Goal: Task Accomplishment & Management: Complete application form

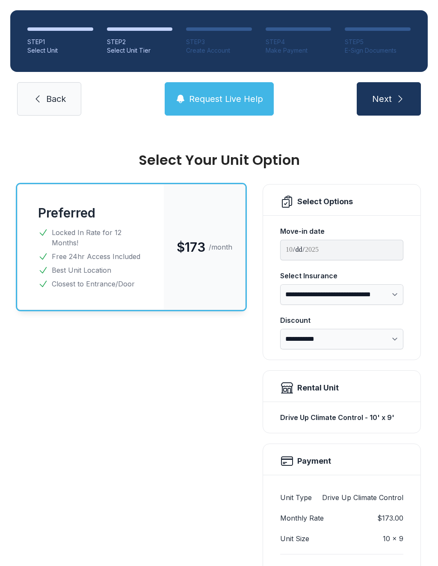
click at [49, 100] on span "Back" at bounding box center [56, 99] width 20 height 12
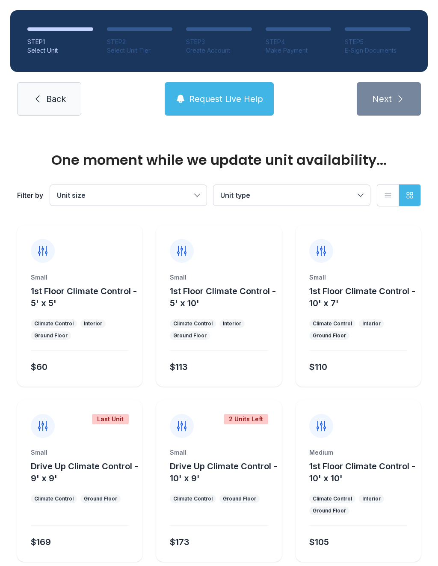
click at [50, 95] on span "Back" at bounding box center [56, 99] width 20 height 12
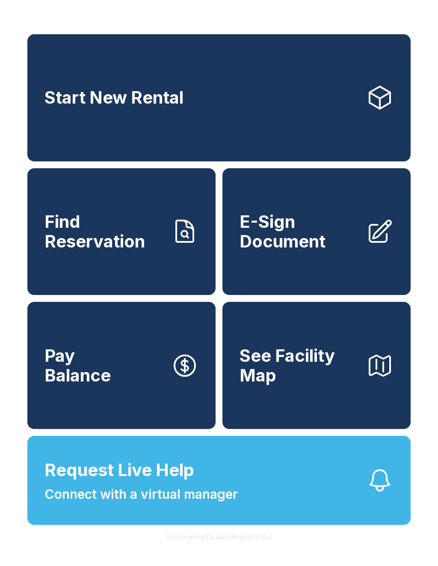
click at [340, 247] on span "E-Sign Document" at bounding box center [300, 231] width 120 height 39
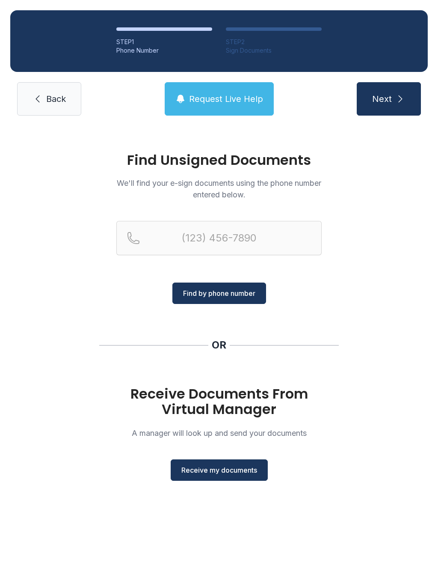
click at [221, 479] on button "Receive my documents" at bounding box center [219, 469] width 97 height 21
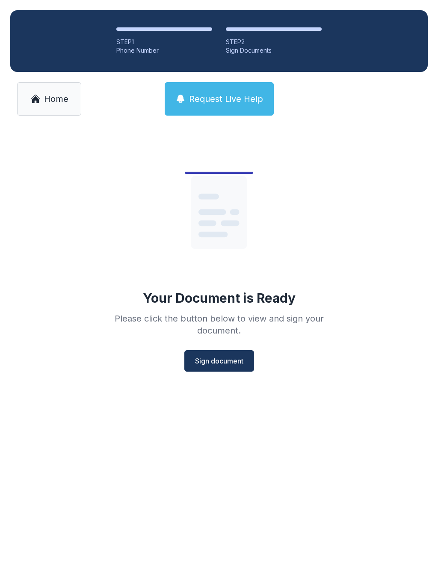
click at [227, 358] on span "Sign document" at bounding box center [219, 361] width 48 height 10
click at [52, 101] on span "Home" at bounding box center [56, 99] width 24 height 12
